Goal: Information Seeking & Learning: Learn about a topic

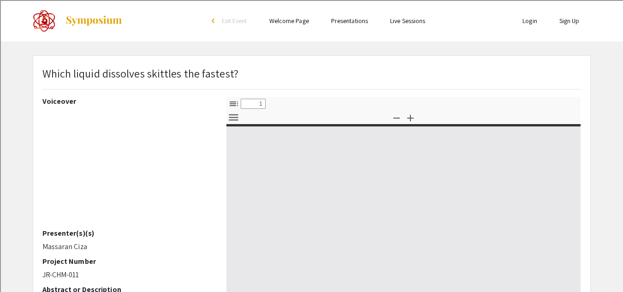
select select "custom"
type input "0"
select select "custom"
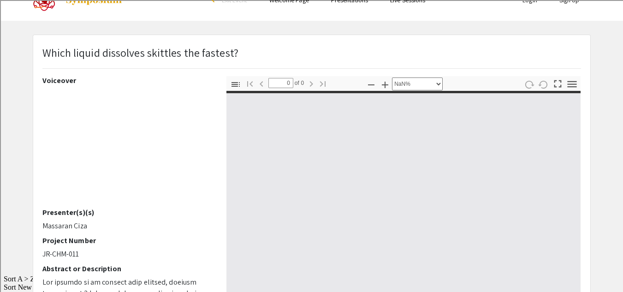
type input "1"
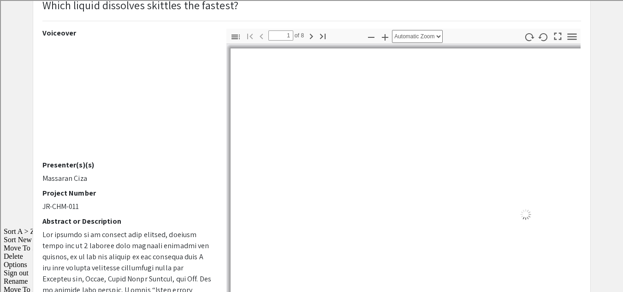
select select "auto"
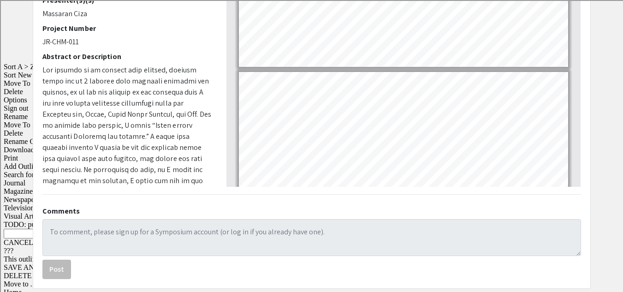
scroll to position [234, 0]
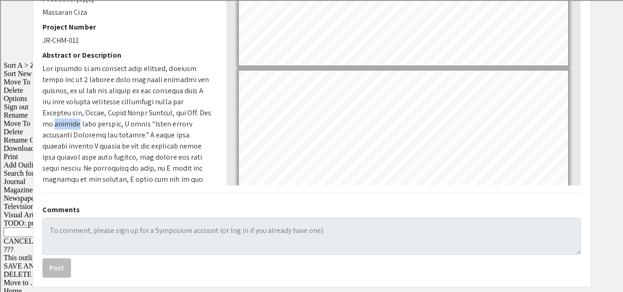
click at [23, 193] on app-presentation "Which liquid dissolves skittles the fastest? Voiceover Presenter(s)(s) Massaran…" at bounding box center [311, 54] width 623 height 466
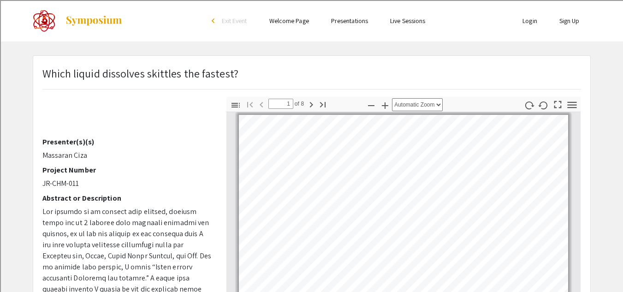
scroll to position [91, 0]
drag, startPoint x: 38, startPoint y: 152, endPoint x: 103, endPoint y: 156, distance: 64.7
click at [103, 156] on div "Voiceover Presenter(s)(s) Massaran Ciza Project Number JR-CHM-011 Abstract or D…" at bounding box center [128, 258] width 184 height 323
copy p "Massaran Ciza"
